Goal: Navigation & Orientation: Find specific page/section

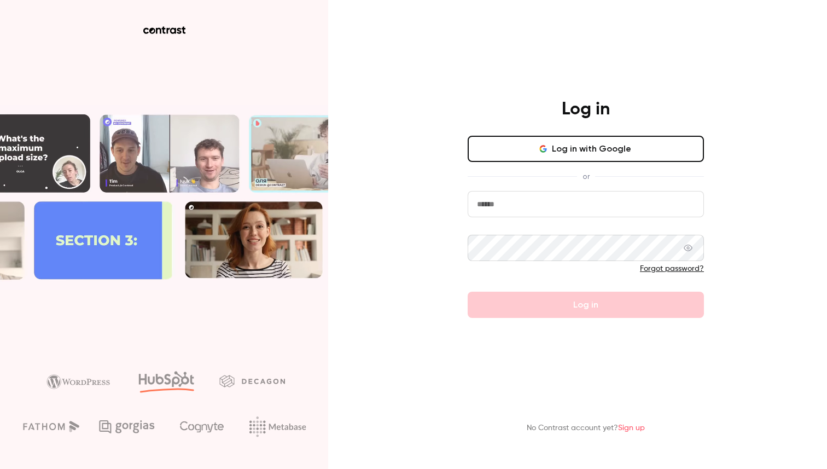
click at [543, 205] on input "email" at bounding box center [586, 204] width 236 height 26
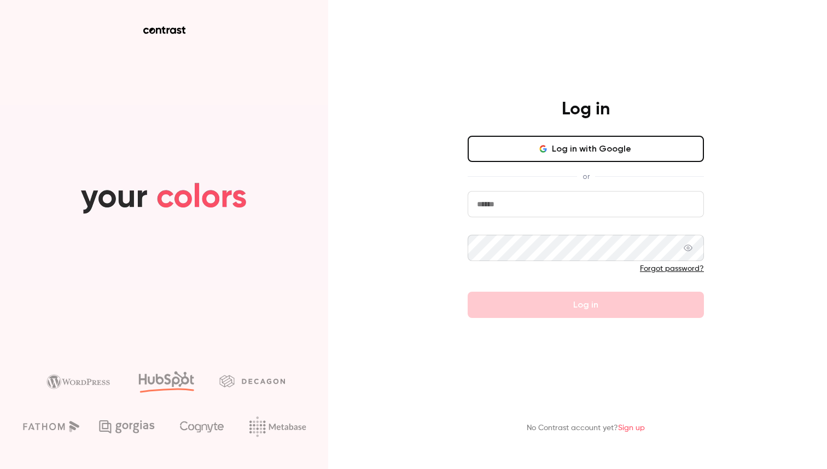
click at [0, 468] on com-1password-button at bounding box center [0, 469] width 0 height 0
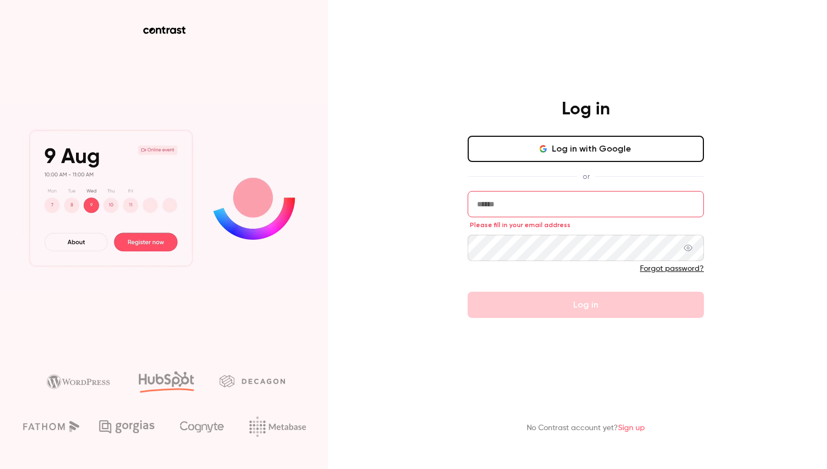
type input "**********"
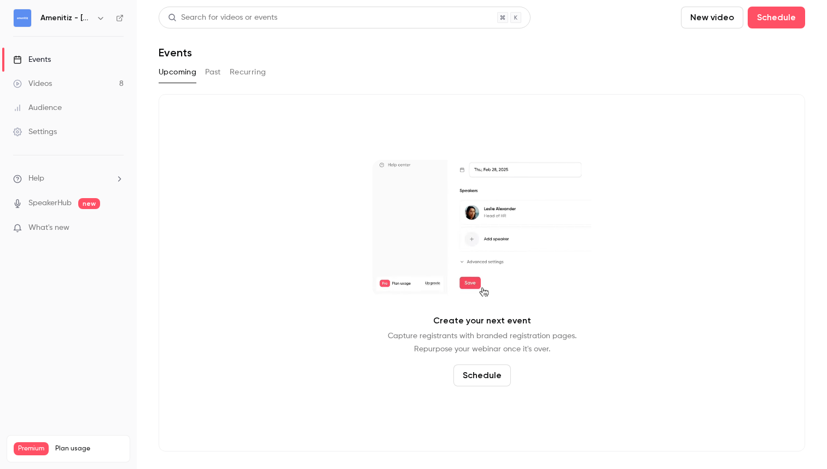
click at [494, 112] on div "Create your next event Capture registrants with branded registration pages. Rep…" at bounding box center [482, 272] width 647 height 357
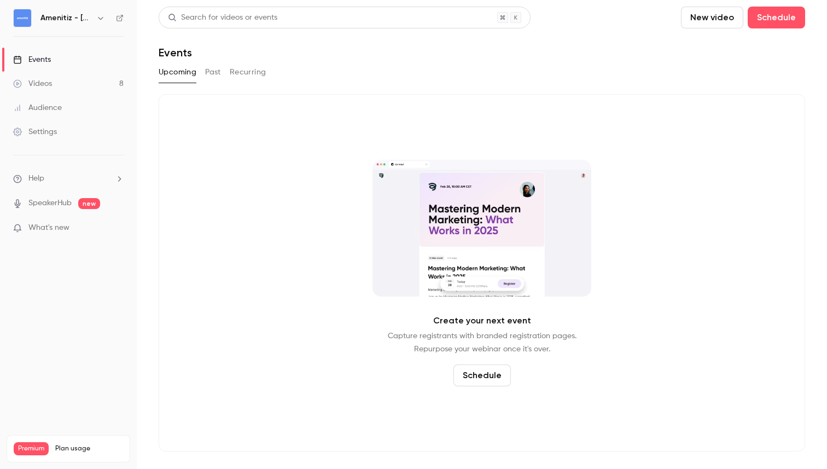
click at [494, 112] on div "Create your next event Capture registrants with branded registration pages. Rep…" at bounding box center [482, 272] width 647 height 357
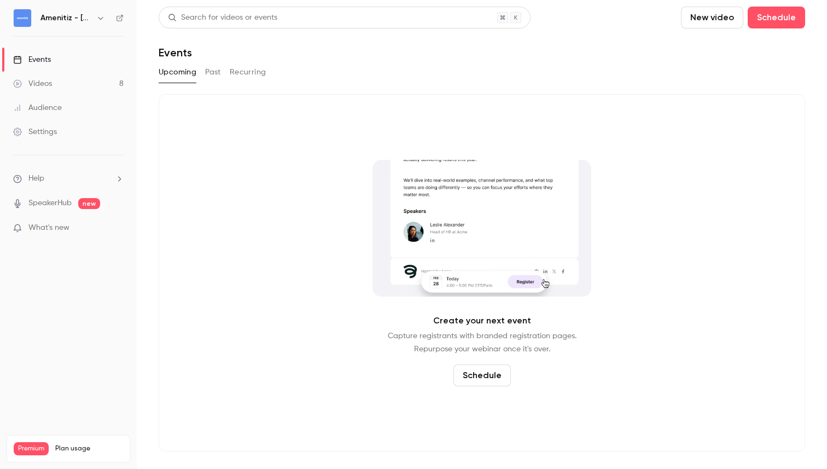
click at [494, 112] on div "Create your next event Capture registrants with branded registration pages. Rep…" at bounding box center [482, 272] width 647 height 357
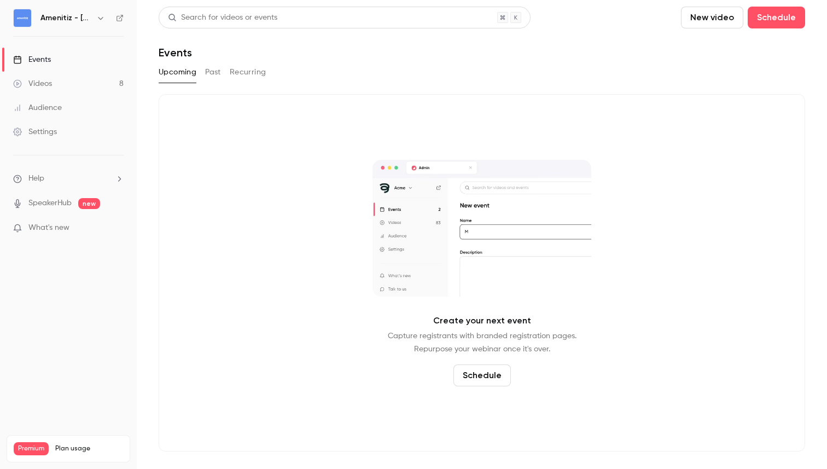
click at [84, 18] on h6 "Amenitiz - [GEOGRAPHIC_DATA] 🇧🇷" at bounding box center [65, 18] width 51 height 11
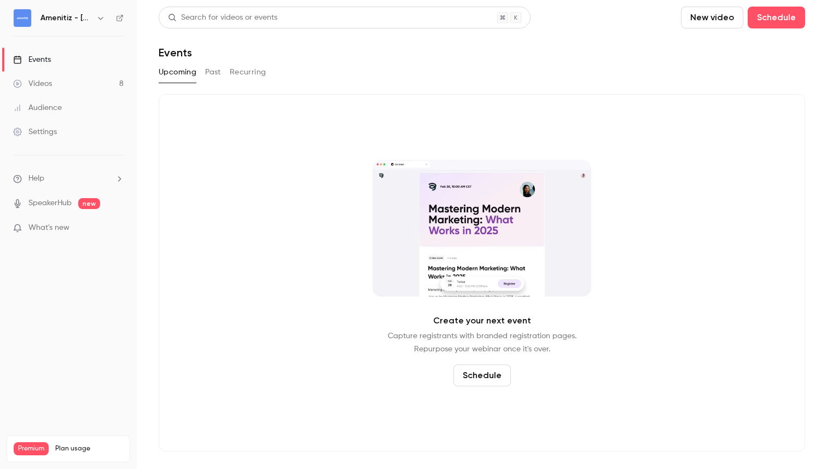
click at [98, 19] on icon "button" at bounding box center [100, 18] width 9 height 9
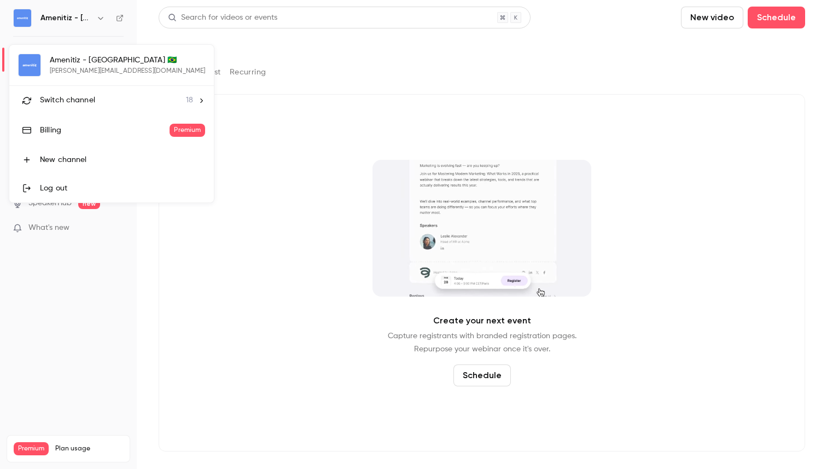
click at [92, 101] on span "Switch channel" at bounding box center [67, 100] width 55 height 11
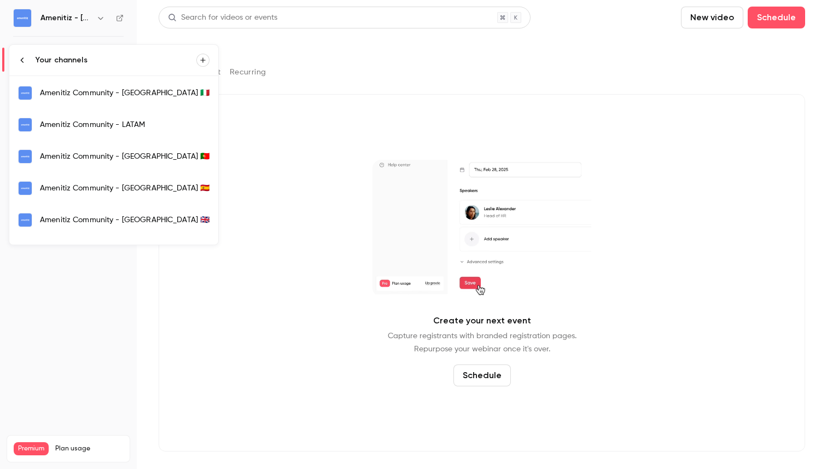
scroll to position [112, 0]
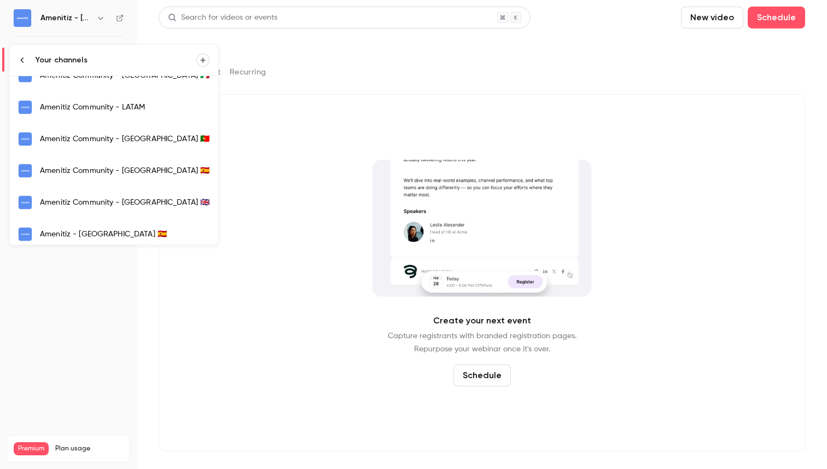
click at [100, 229] on div "Amenitiz - [GEOGRAPHIC_DATA] 🇪🇸" at bounding box center [125, 234] width 170 height 11
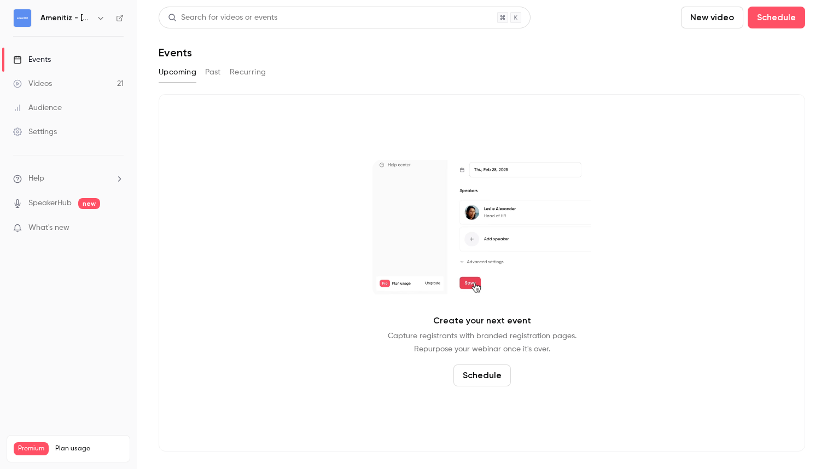
click at [217, 72] on button "Past" at bounding box center [213, 72] width 16 height 18
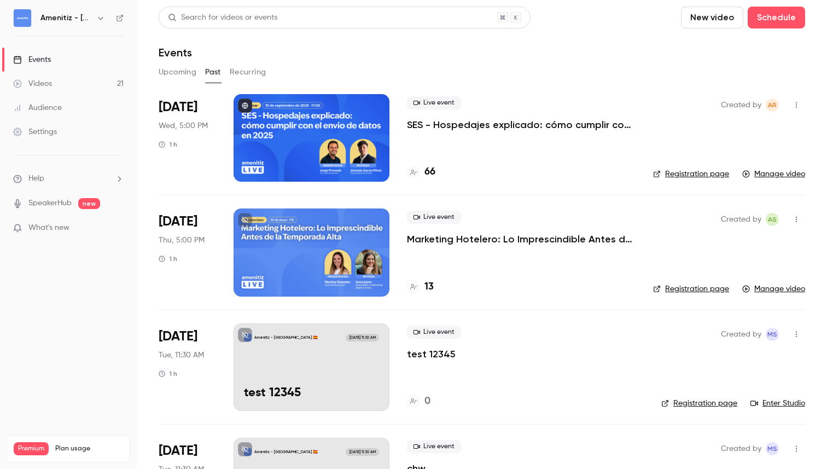
click at [429, 55] on div "Events" at bounding box center [482, 52] width 647 height 13
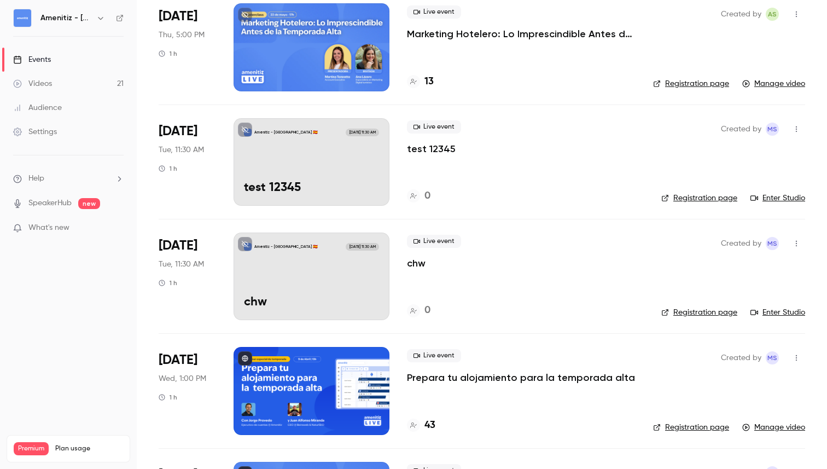
scroll to position [208, 0]
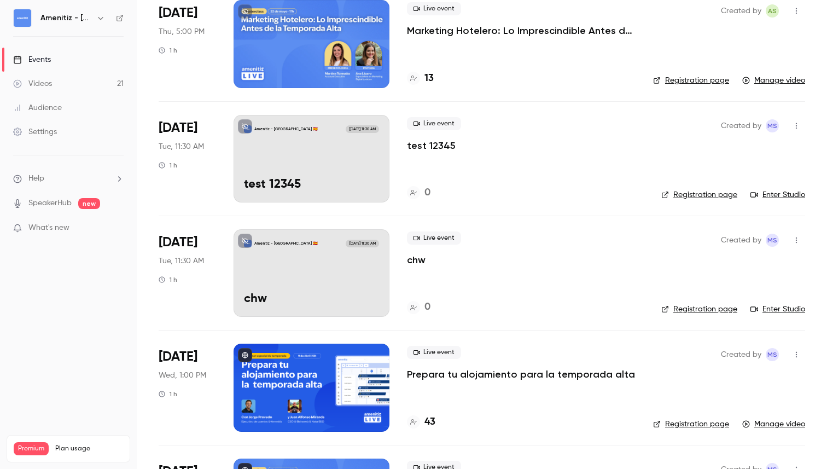
click at [526, 184] on div "Live event test 12345 0" at bounding box center [525, 159] width 237 height 88
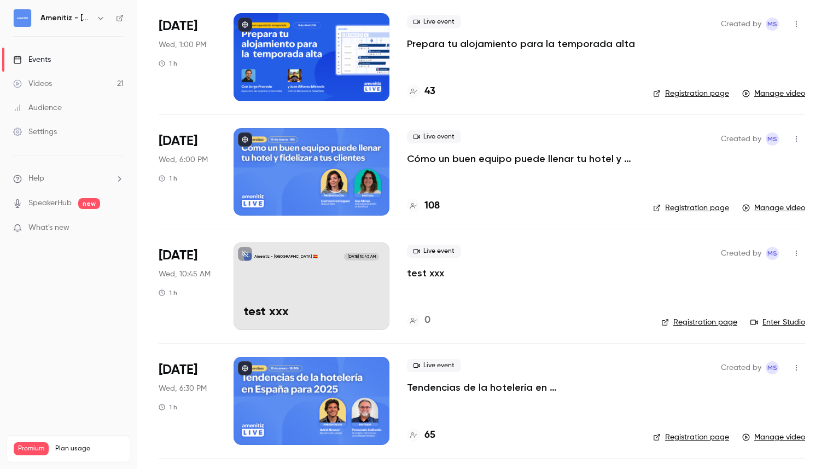
click at [520, 191] on div "Live event Cómo un buen equipo puede llenar tu hotel y fidelizar a tus clientes…" at bounding box center [521, 172] width 229 height 88
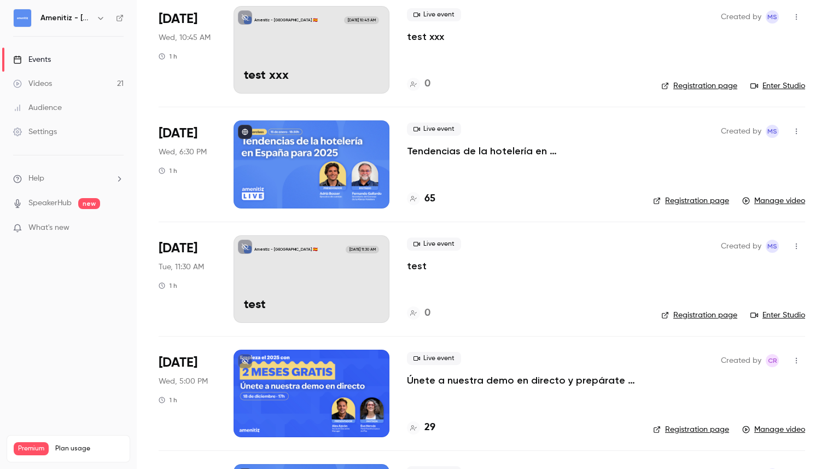
scroll to position [773, 0]
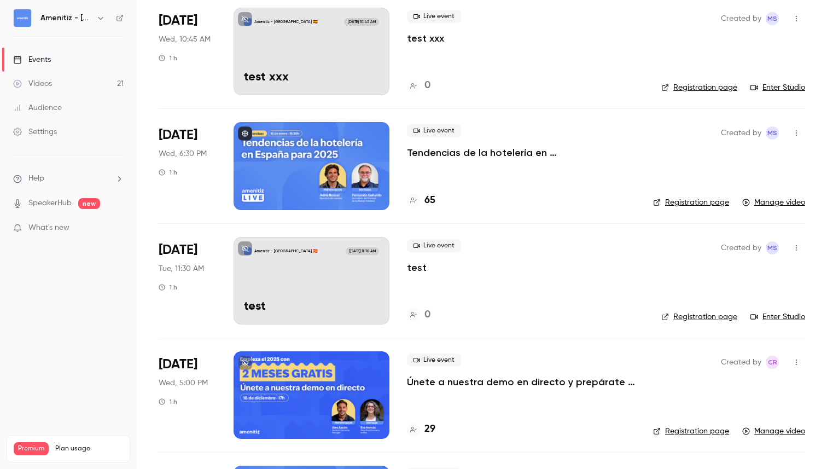
click at [520, 191] on div "Live event Tendencias de la hotelería en [GEOGRAPHIC_DATA] para 2025 65" at bounding box center [521, 166] width 229 height 88
click at [493, 175] on div "Live event Tendencias de la hotelería en [GEOGRAPHIC_DATA] para 2025 65" at bounding box center [521, 166] width 229 height 88
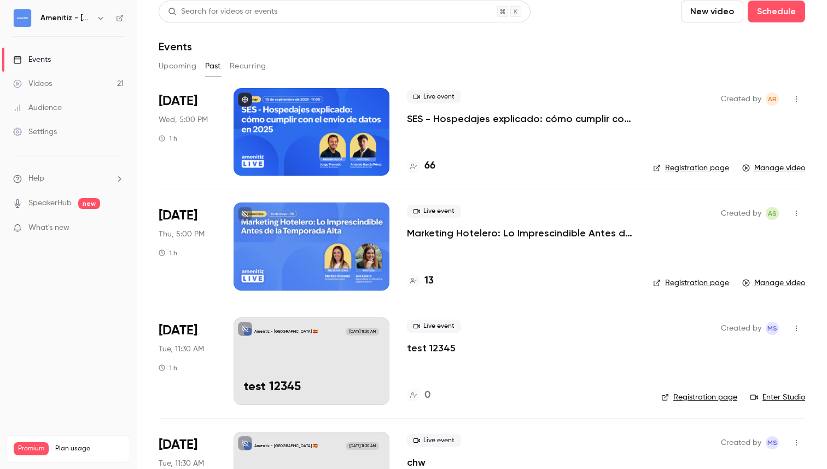
scroll to position [0, 0]
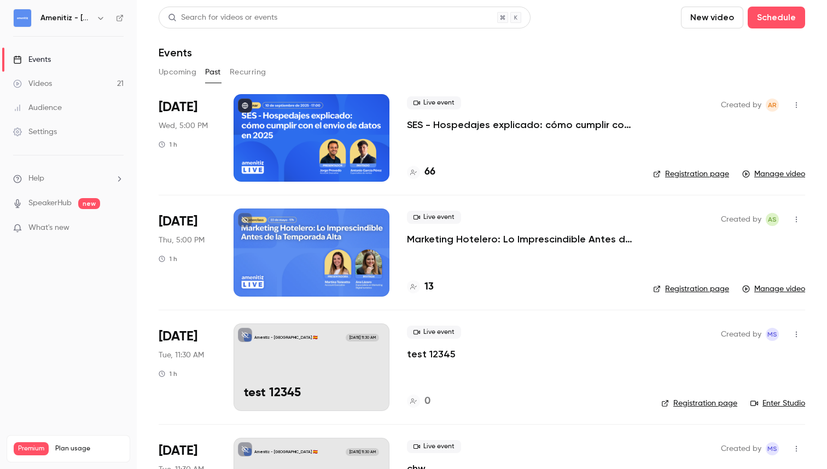
click at [102, 16] on icon "button" at bounding box center [100, 18] width 9 height 9
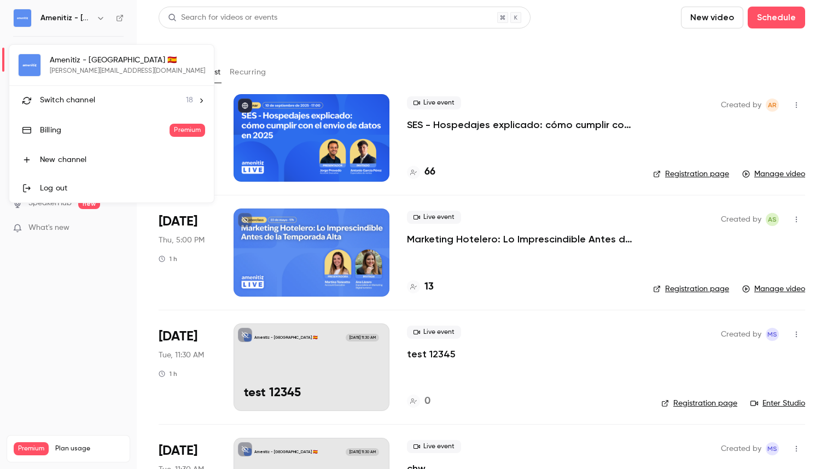
click at [109, 96] on div "Switch channel 18" at bounding box center [116, 100] width 153 height 11
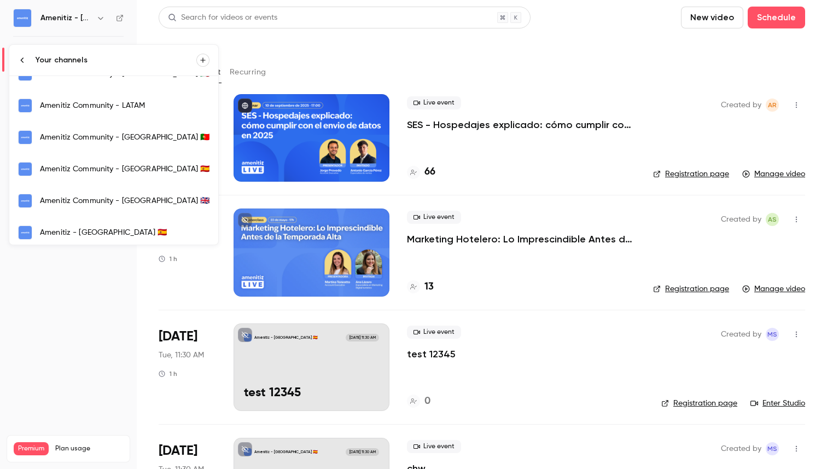
scroll to position [118, 0]
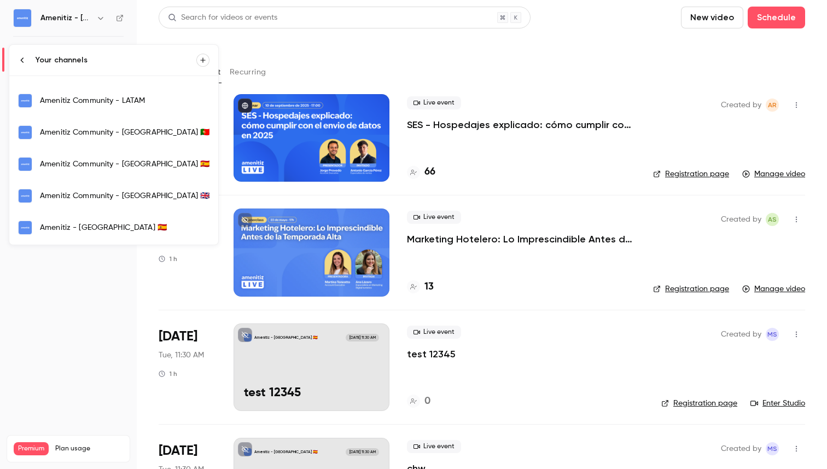
click at [121, 173] on link "Amenitiz Community - [GEOGRAPHIC_DATA] 🇪🇸" at bounding box center [113, 164] width 209 height 32
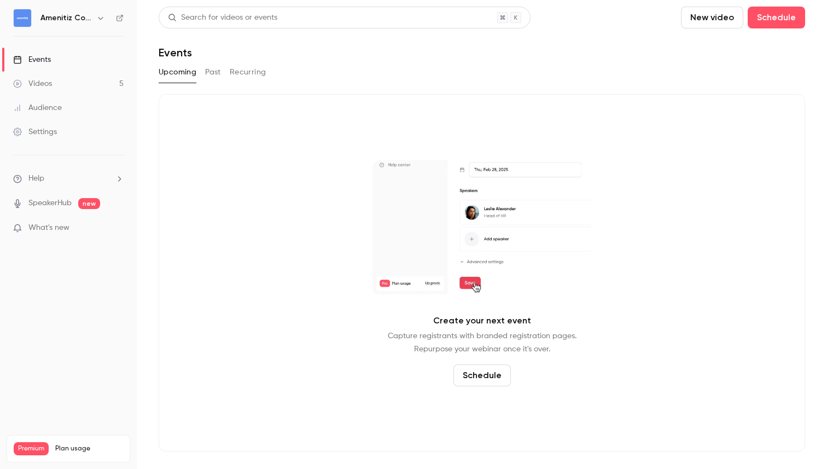
click at [217, 71] on button "Past" at bounding box center [213, 72] width 16 height 18
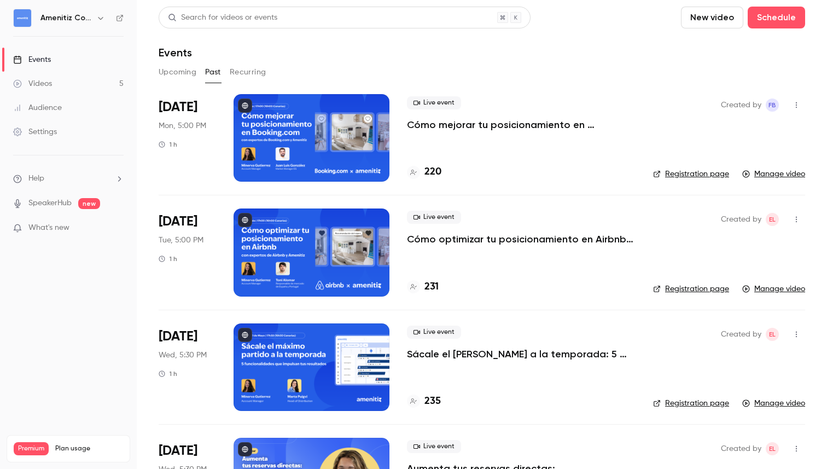
click at [414, 56] on div "Events" at bounding box center [482, 52] width 647 height 13
click at [102, 16] on icon "button" at bounding box center [100, 18] width 9 height 9
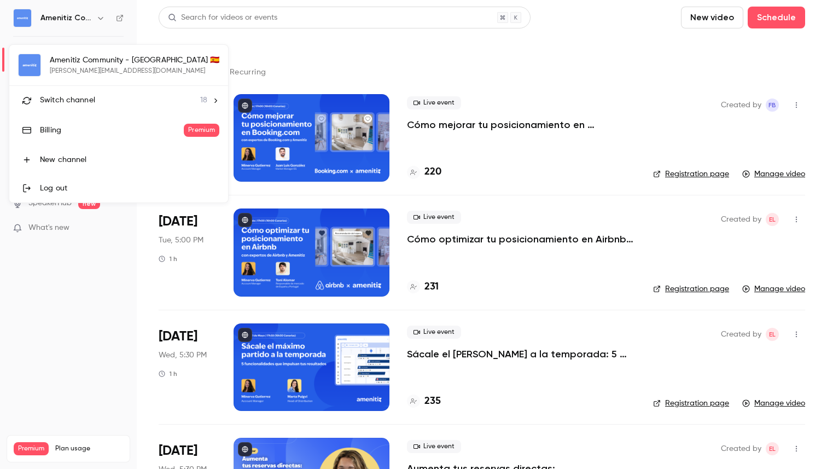
click at [114, 100] on div "Switch channel 18" at bounding box center [123, 100] width 167 height 11
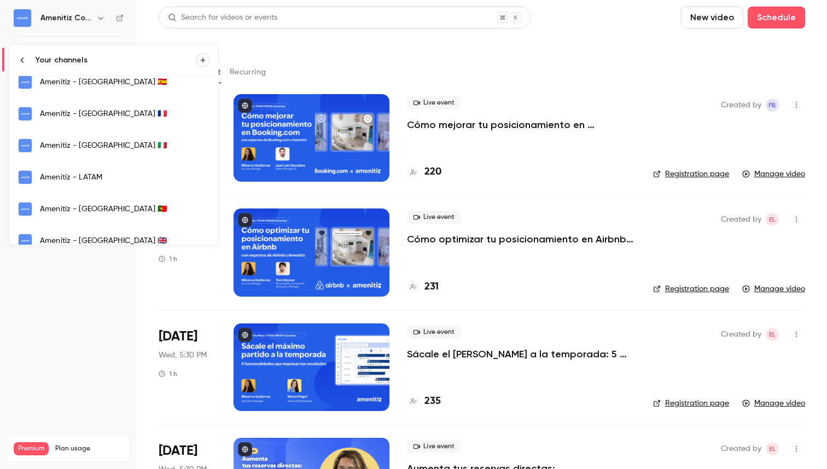
scroll to position [267, 0]
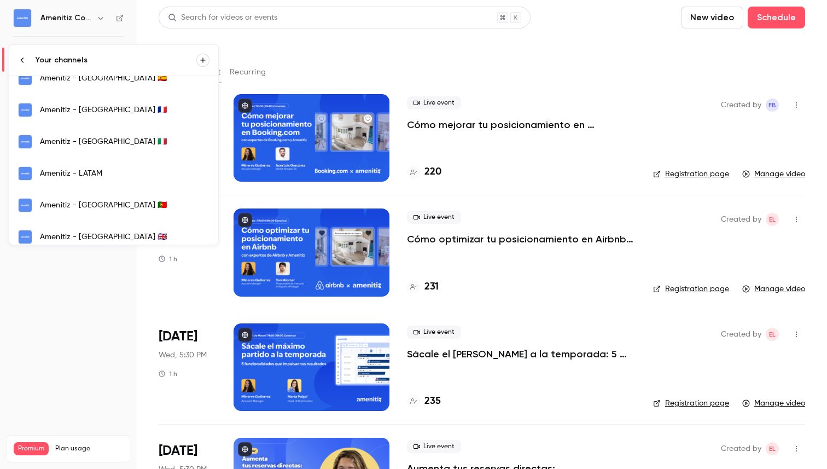
click at [109, 185] on link "Amenitiz - LATAM" at bounding box center [113, 174] width 209 height 32
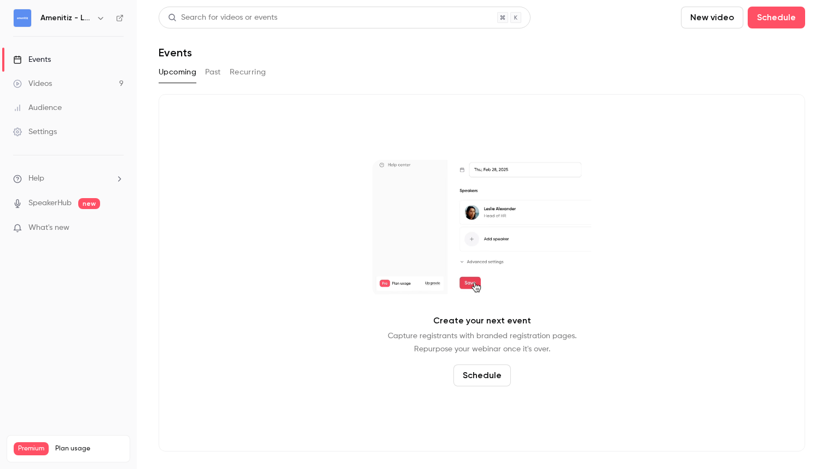
click at [214, 76] on button "Past" at bounding box center [213, 72] width 16 height 18
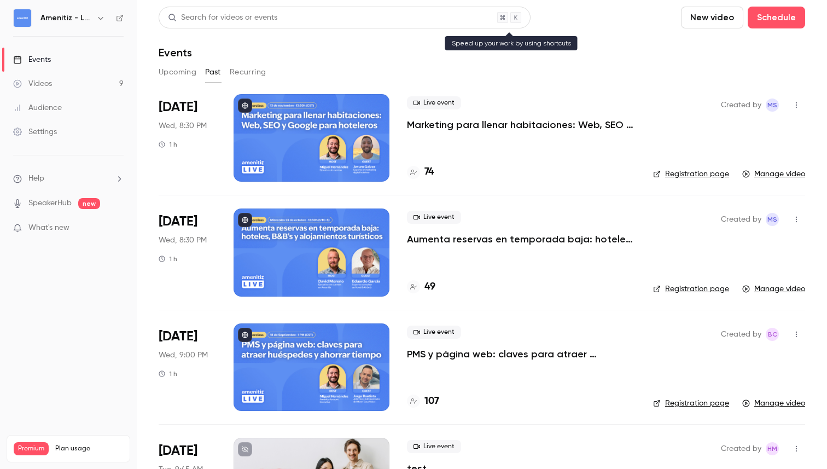
click at [252, 18] on div "Search for videos or events" at bounding box center [222, 17] width 109 height 11
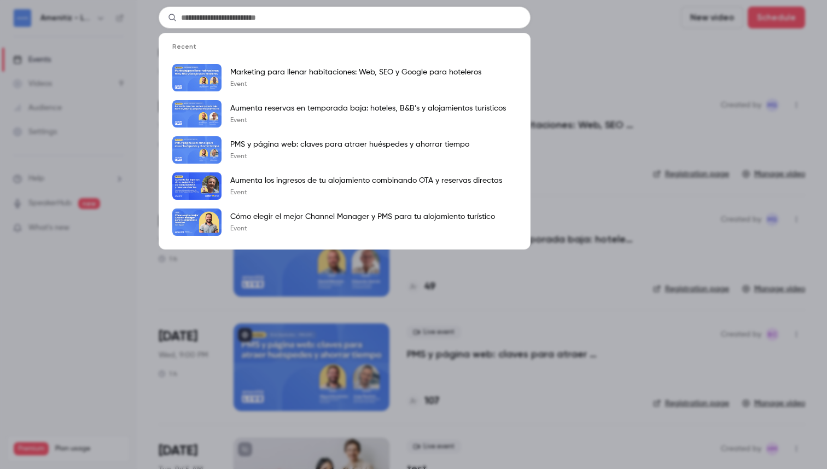
click at [85, 15] on div "Recent Marketing para llenar habitaciones: Web, SEO y Google para hoteleros Eve…" at bounding box center [413, 234] width 827 height 469
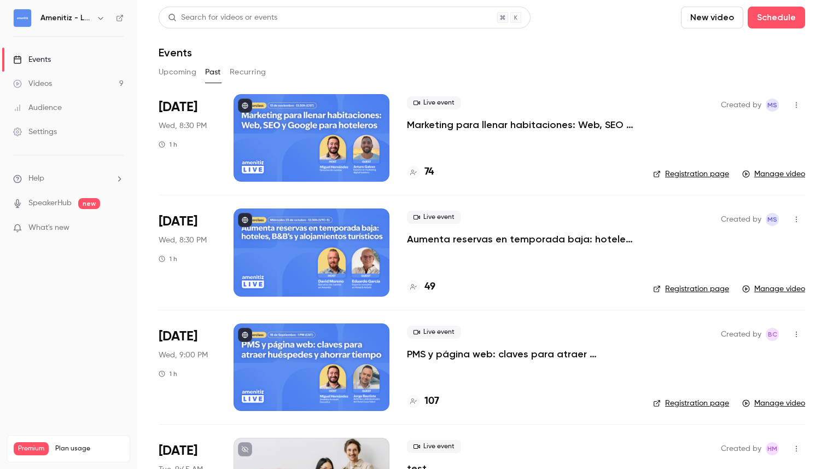
click at [82, 19] on h6 "Amenitiz - LATAM" at bounding box center [65, 18] width 51 height 11
click at [101, 16] on icon "button" at bounding box center [100, 18] width 9 height 9
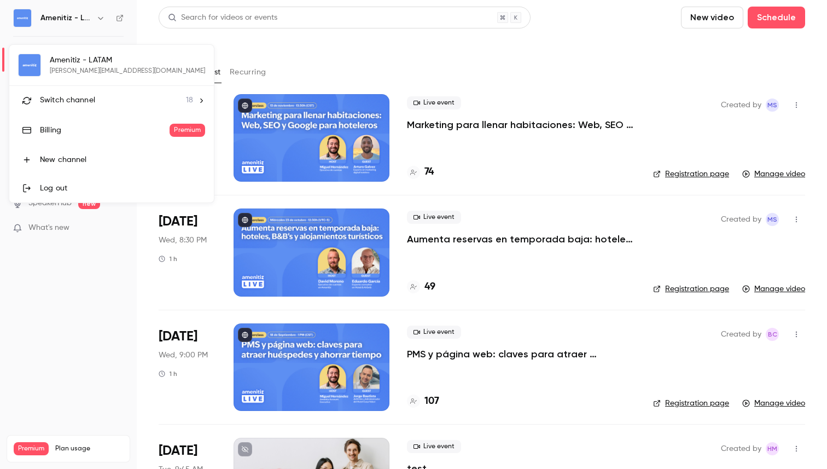
click at [143, 103] on div "Switch channel 18" at bounding box center [116, 100] width 153 height 11
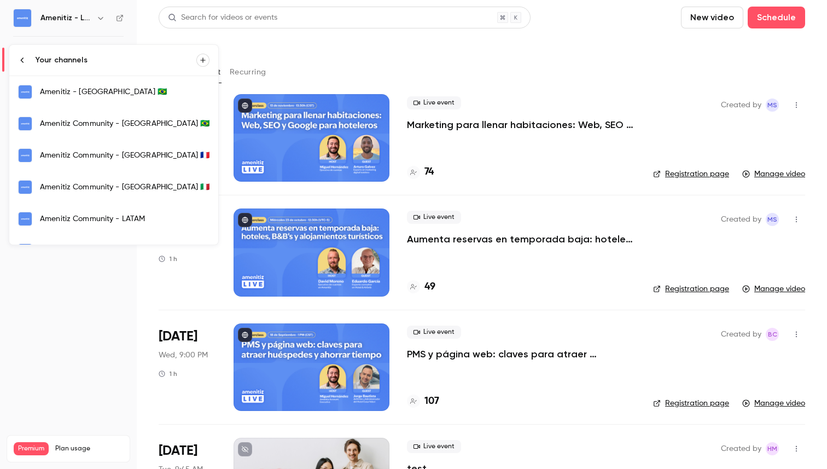
click at [108, 213] on div "Amenitiz Community - LATAM" at bounding box center [125, 218] width 170 height 11
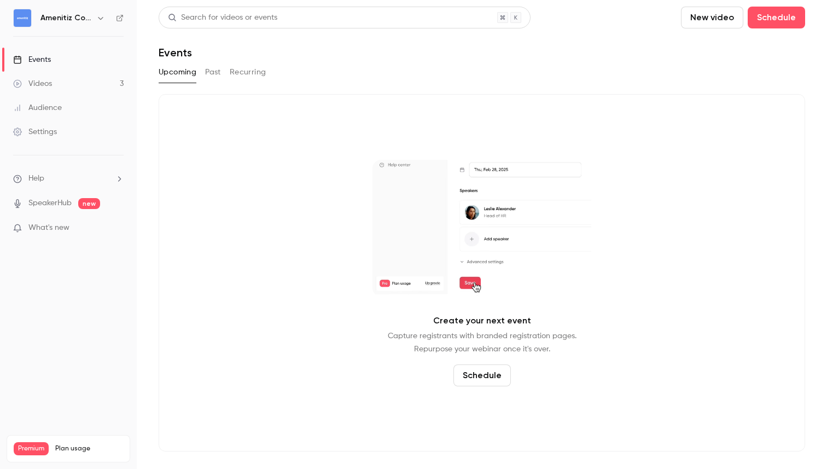
click at [208, 62] on div "Search for videos or events New video Schedule Events Upcoming Past Recurring C…" at bounding box center [482, 229] width 647 height 445
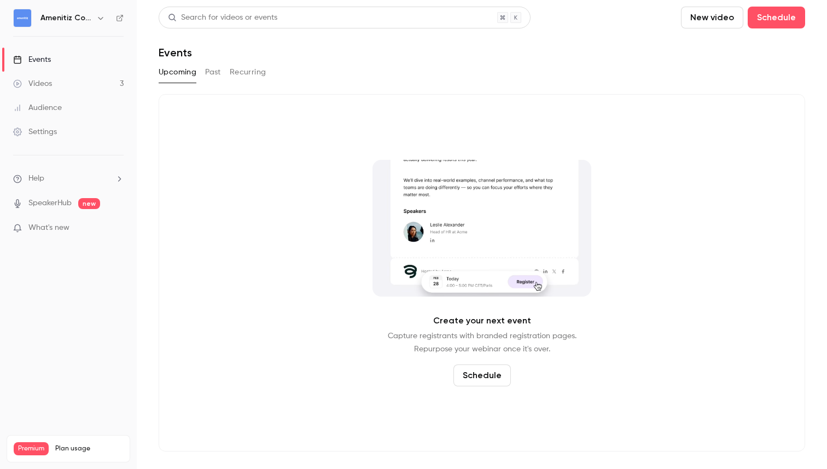
click at [208, 71] on button "Past" at bounding box center [213, 72] width 16 height 18
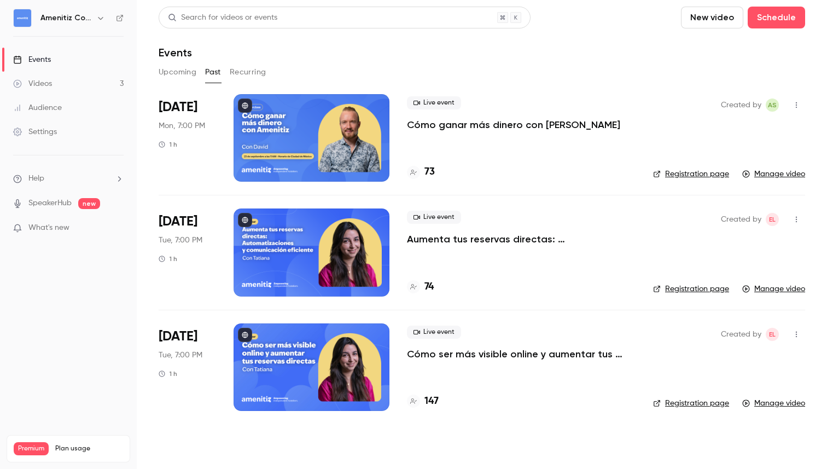
click at [100, 17] on icon "button" at bounding box center [100, 18] width 9 height 9
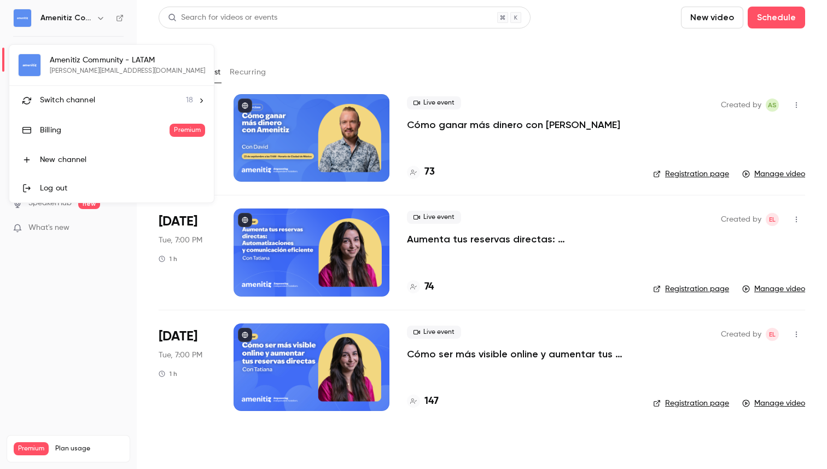
click at [197, 100] on icon at bounding box center [201, 101] width 8 height 8
